Goal: Answer question/provide support

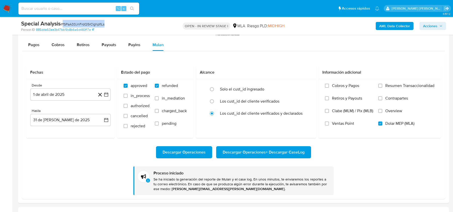
scroll to position [199, 0]
click at [75, 22] on span "# fSPaA33JnFrdQ5rClghpfILs" at bounding box center [83, 24] width 44 height 5
copy span "fSPaA33JnFrdQ5rClghpfILs"
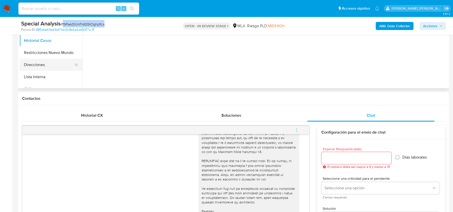
scroll to position [7, 0]
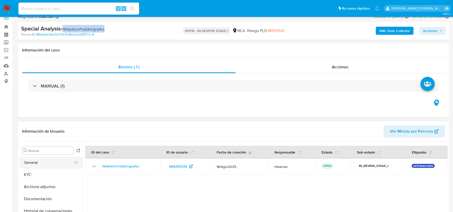
click at [41, 164] on button "General" at bounding box center [48, 162] width 59 height 12
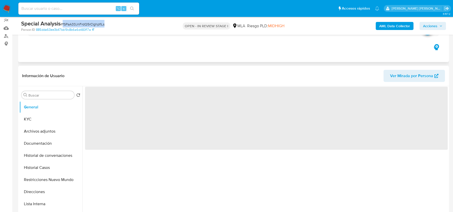
scroll to position [51, 0]
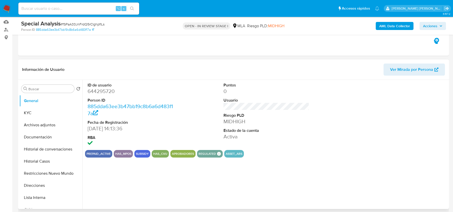
click at [103, 91] on dd "644295720" at bounding box center [131, 91] width 86 height 7
copy dd "644295720"
click at [41, 106] on button "General" at bounding box center [48, 101] width 59 height 12
click at [42, 116] on button "KYC" at bounding box center [48, 113] width 59 height 12
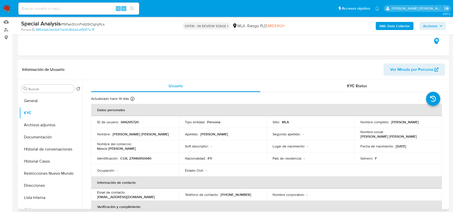
scroll to position [265, 0]
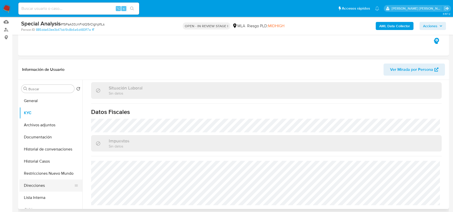
click at [40, 187] on button "Direcciones" at bounding box center [48, 185] width 59 height 12
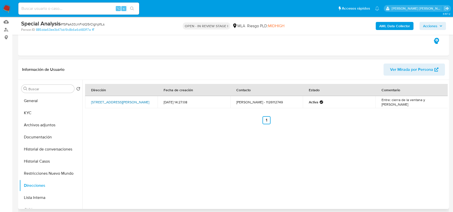
click at [103, 101] on link "Pasoytu 2186, Gregorio De Laferrere, Buenos Aires, 1757, Argentina 2186" at bounding box center [120, 101] width 58 height 5
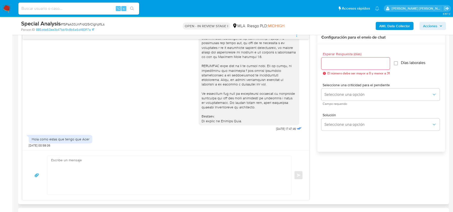
scroll to position [280, 0]
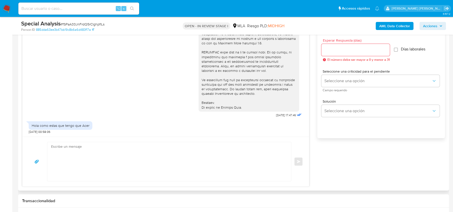
drag, startPoint x: 104, startPoint y: 183, endPoint x: 99, endPoint y: 168, distance: 15.7
click at [104, 183] on div "Enviar" at bounding box center [165, 161] width 287 height 50
click at [99, 168] on textarea at bounding box center [168, 161] width 234 height 39
paste textarea "Hola, En función de las operaciones registradas tanto en tu cuenta de Mercado P…"
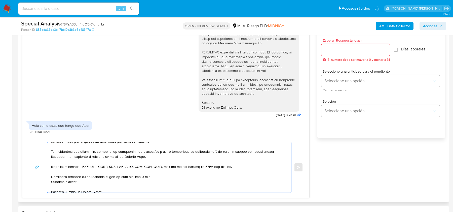
scroll to position [225, 0]
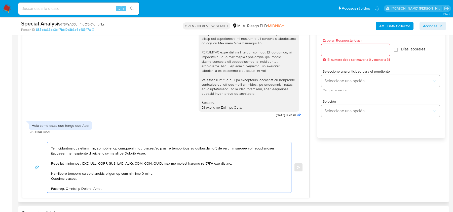
type textarea "Hola, En función de las operaciones registradas tanto en tu cuenta de Mercado P…"
click at [332, 47] on input "Esperar Respuesta (días)" at bounding box center [356, 50] width 68 height 7
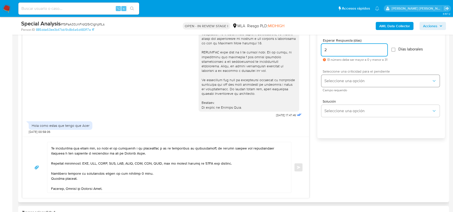
type input "2"
click at [334, 85] on button "Seleccione una opción" at bounding box center [381, 81] width 118 height 12
click at [334, 99] on span "Solución" at bounding box center [382, 101] width 118 height 4
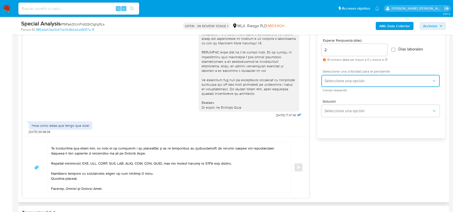
click at [335, 82] on span "Seleccione una opción" at bounding box center [378, 80] width 107 height 5
click at [335, 89] on div "HIGH" at bounding box center [380, 91] width 110 height 10
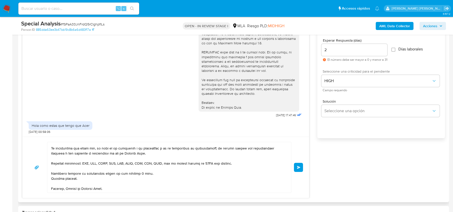
click at [90, 183] on textarea at bounding box center [168, 167] width 234 height 50
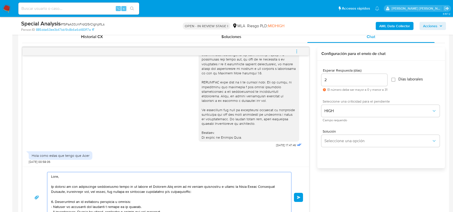
scroll to position [251, 0]
type textarea "Hola, En función de las operaciones registradas tanto en tu cuenta de Mercado P…"
click at [297, 196] on span "Enviar" at bounding box center [299, 196] width 4 height 3
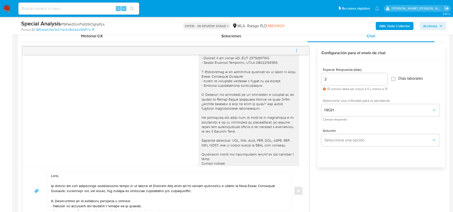
scroll to position [557, 0]
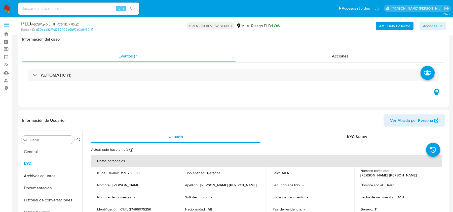
select select "10"
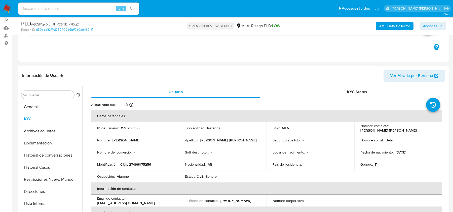
scroll to position [139, 0]
click at [293, 209] on th "Verificación y cumplimiento" at bounding box center [266, 212] width 351 height 12
click at [120, 163] on p "CUIL 27496075256" at bounding box center [135, 164] width 31 height 5
drag, startPoint x: 120, startPoint y: 163, endPoint x: 156, endPoint y: 162, distance: 35.8
click at [156, 162] on div "Identificación : CUIL 27496075256" at bounding box center [135, 164] width 76 height 5
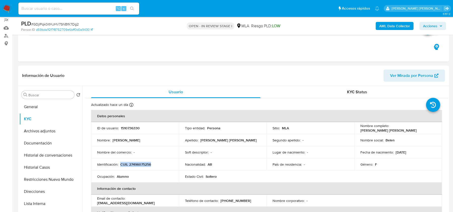
copy p "CUIL 27496075256"
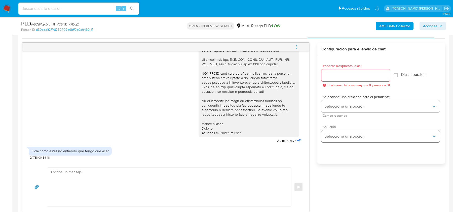
scroll to position [273, 0]
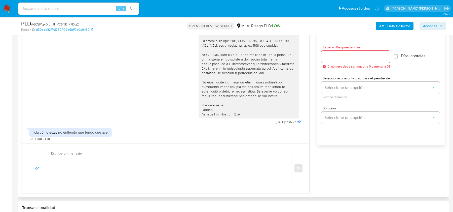
click at [95, 184] on textarea at bounding box center [168, 168] width 234 height 39
paste textarea "Hola, En función de las operaciones registradas en tu cuenta de Mercado Pago, n…"
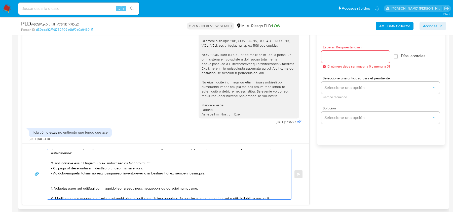
scroll to position [16, 0]
click at [100, 180] on textarea at bounding box center [168, 174] width 234 height 50
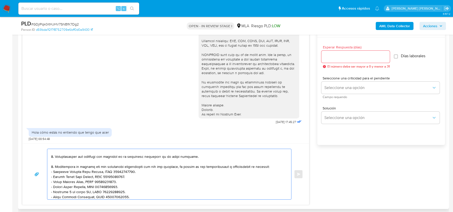
scroll to position [55, 0]
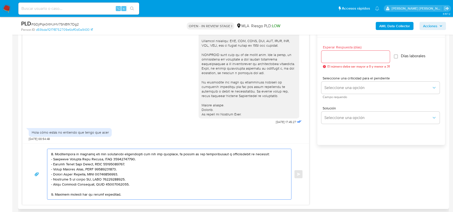
click at [93, 160] on textarea at bounding box center [168, 174] width 234 height 50
click at [93, 164] on textarea at bounding box center [168, 174] width 234 height 50
click at [93, 168] on textarea at bounding box center [168, 174] width 234 height 50
click at [93, 173] on textarea at bounding box center [168, 174] width 234 height 50
click at [93, 179] on textarea at bounding box center [168, 174] width 234 height 50
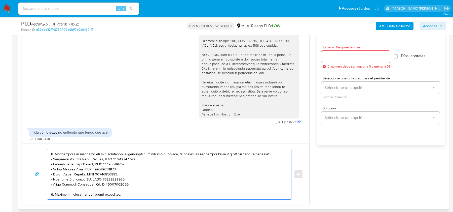
click at [93, 182] on textarea at bounding box center [168, 174] width 234 height 50
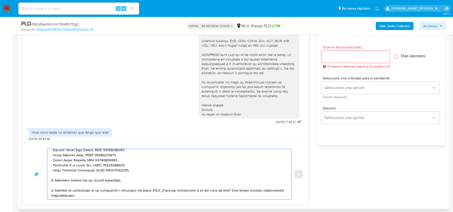
scroll to position [70, 0]
click at [91, 172] on textarea at bounding box center [168, 174] width 234 height 50
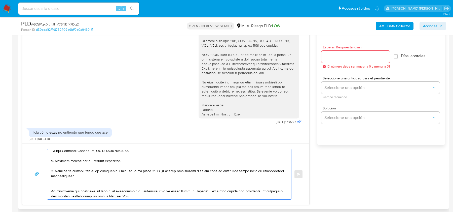
scroll to position [89, 0]
click at [97, 180] on textarea at bounding box center [168, 174] width 234 height 50
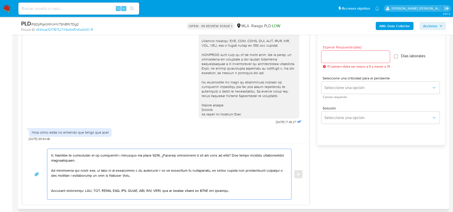
scroll to position [106, 0]
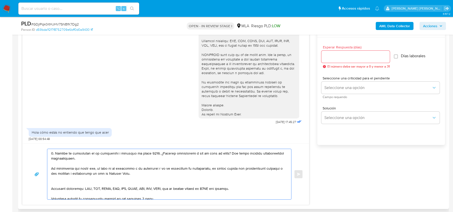
click at [126, 179] on textarea at bounding box center [168, 174] width 234 height 50
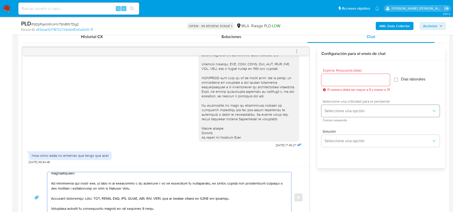
scroll to position [246, 0]
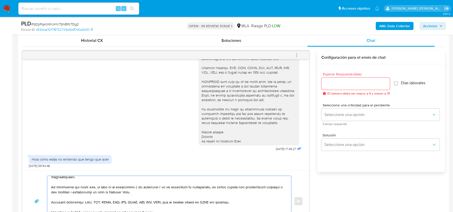
type textarea "Hola, En función de las operaciones registradas en tu cuenta de Mercado Pago, n…"
click at [343, 84] on input "Esperar Respuesta (días)" at bounding box center [356, 83] width 68 height 7
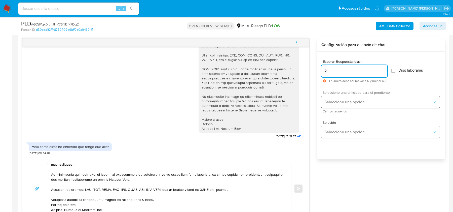
scroll to position [243, 0]
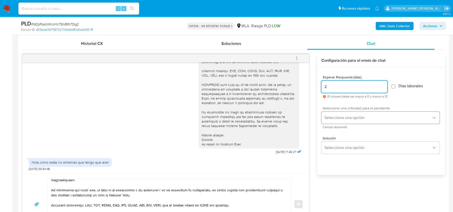
type input "2"
click at [366, 115] on span "Seleccione una opción" at bounding box center [378, 117] width 107 height 5
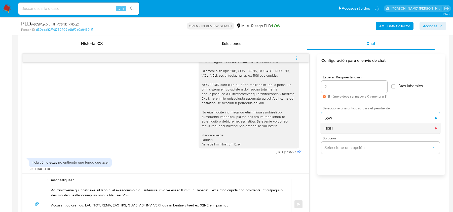
click at [358, 126] on div "HIGH" at bounding box center [380, 128] width 110 height 10
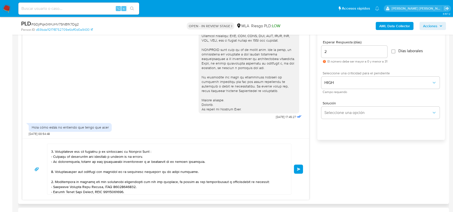
scroll to position [0, 0]
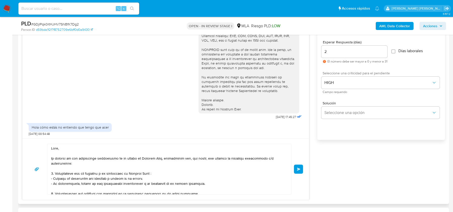
click at [298, 167] on span "Enviar" at bounding box center [299, 168] width 4 height 3
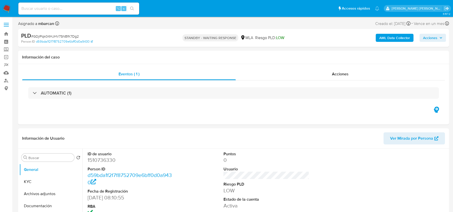
select select "10"
click at [4, 9] on img at bounding box center [7, 8] width 9 height 9
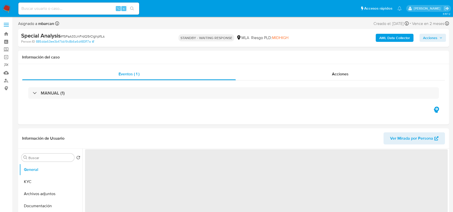
select select "10"
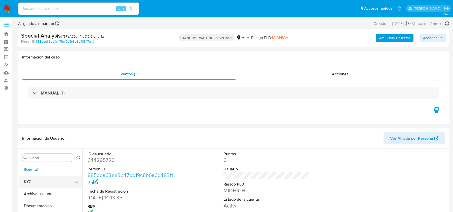
click at [39, 177] on button "KYC" at bounding box center [48, 182] width 59 height 12
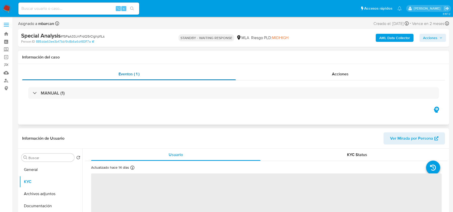
scroll to position [37, 0]
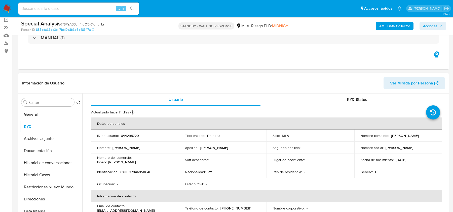
click at [141, 172] on p "CUIL 27946950640" at bounding box center [135, 171] width 31 height 5
copy p "27946950640"
